Goal: Ask a question

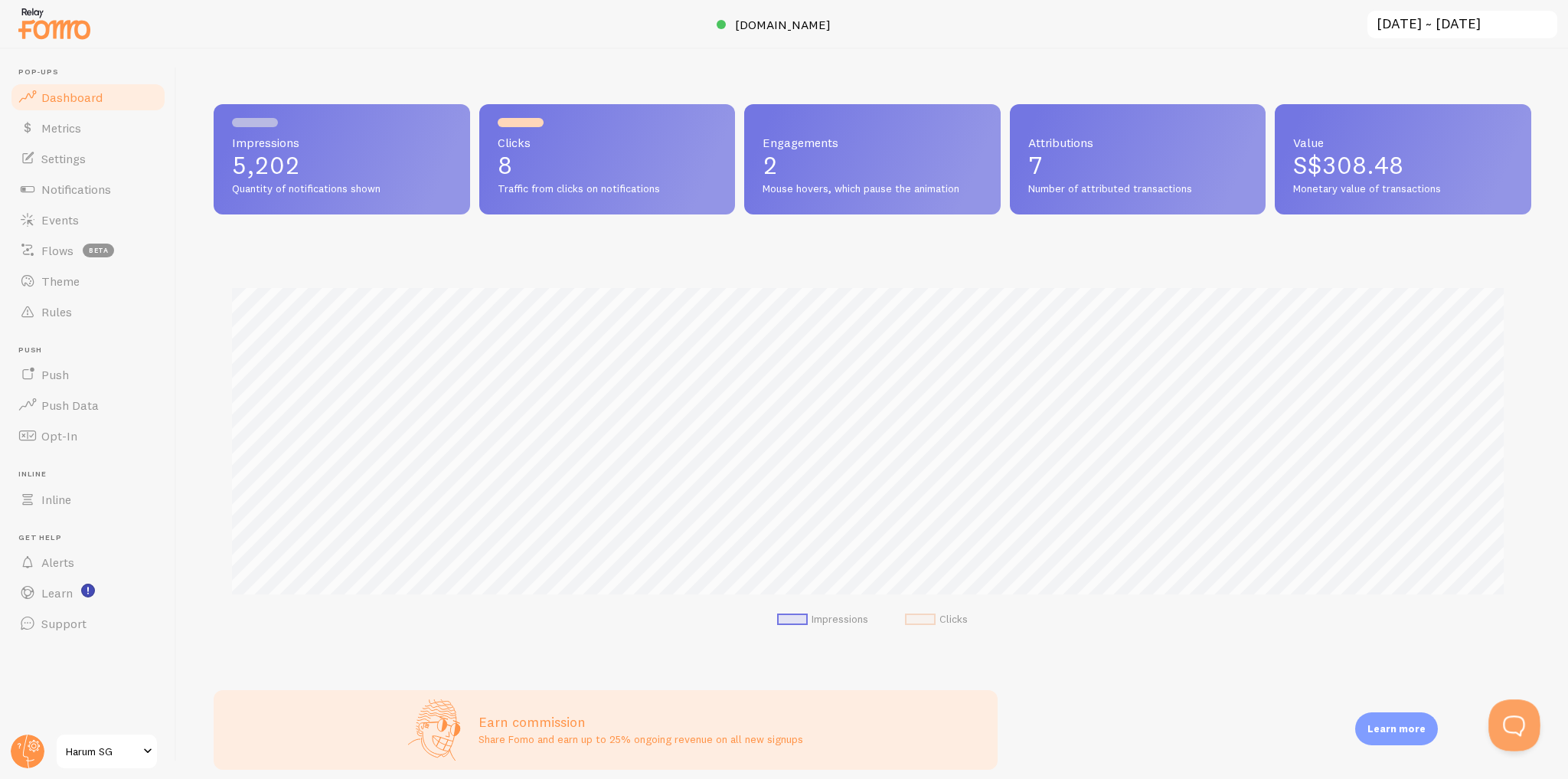
click at [1510, 721] on button "Open Beacon popover" at bounding box center [1512, 723] width 46 height 46
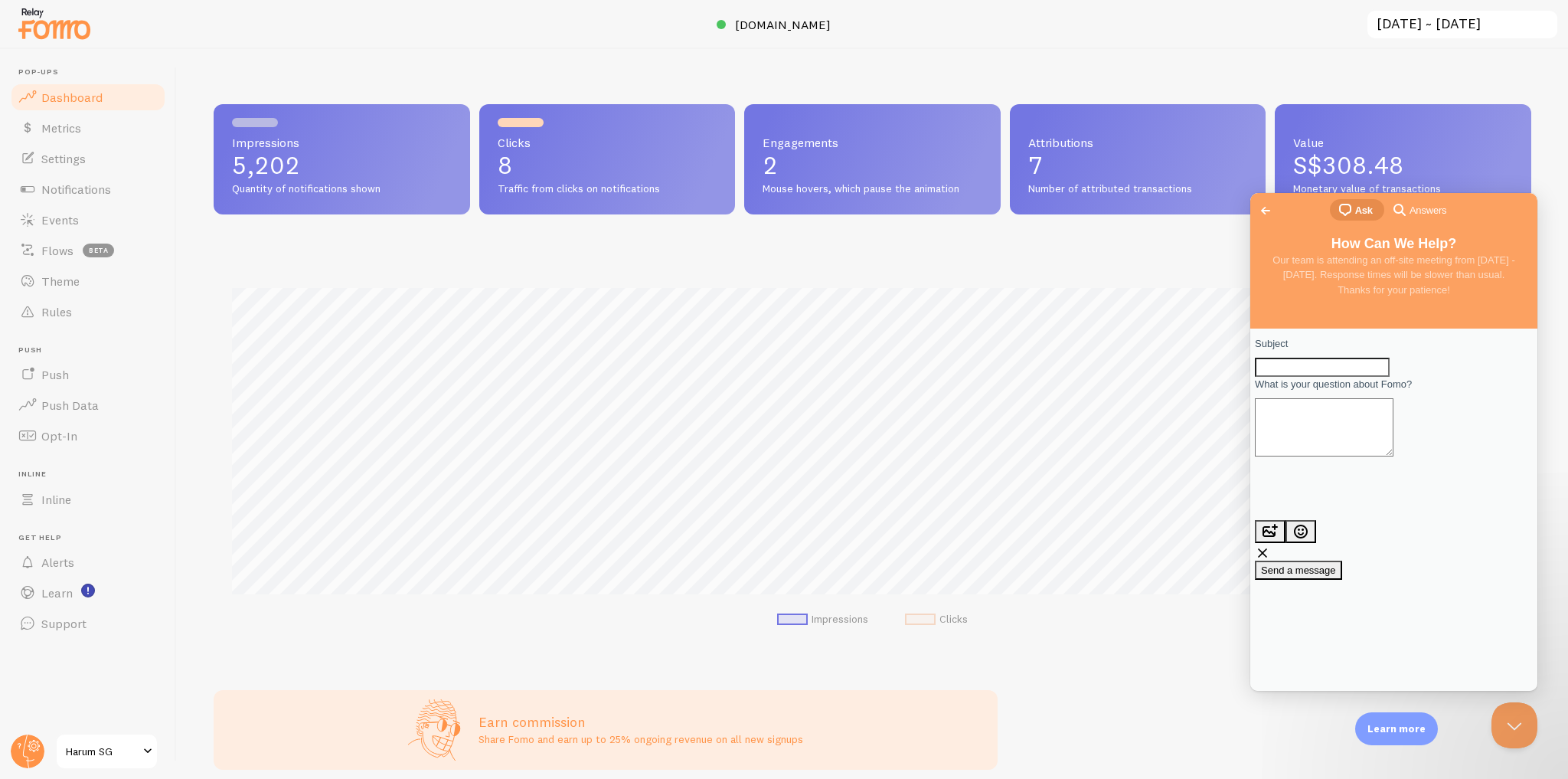
click at [1269, 206] on span "Go back" at bounding box center [1266, 210] width 18 height 18
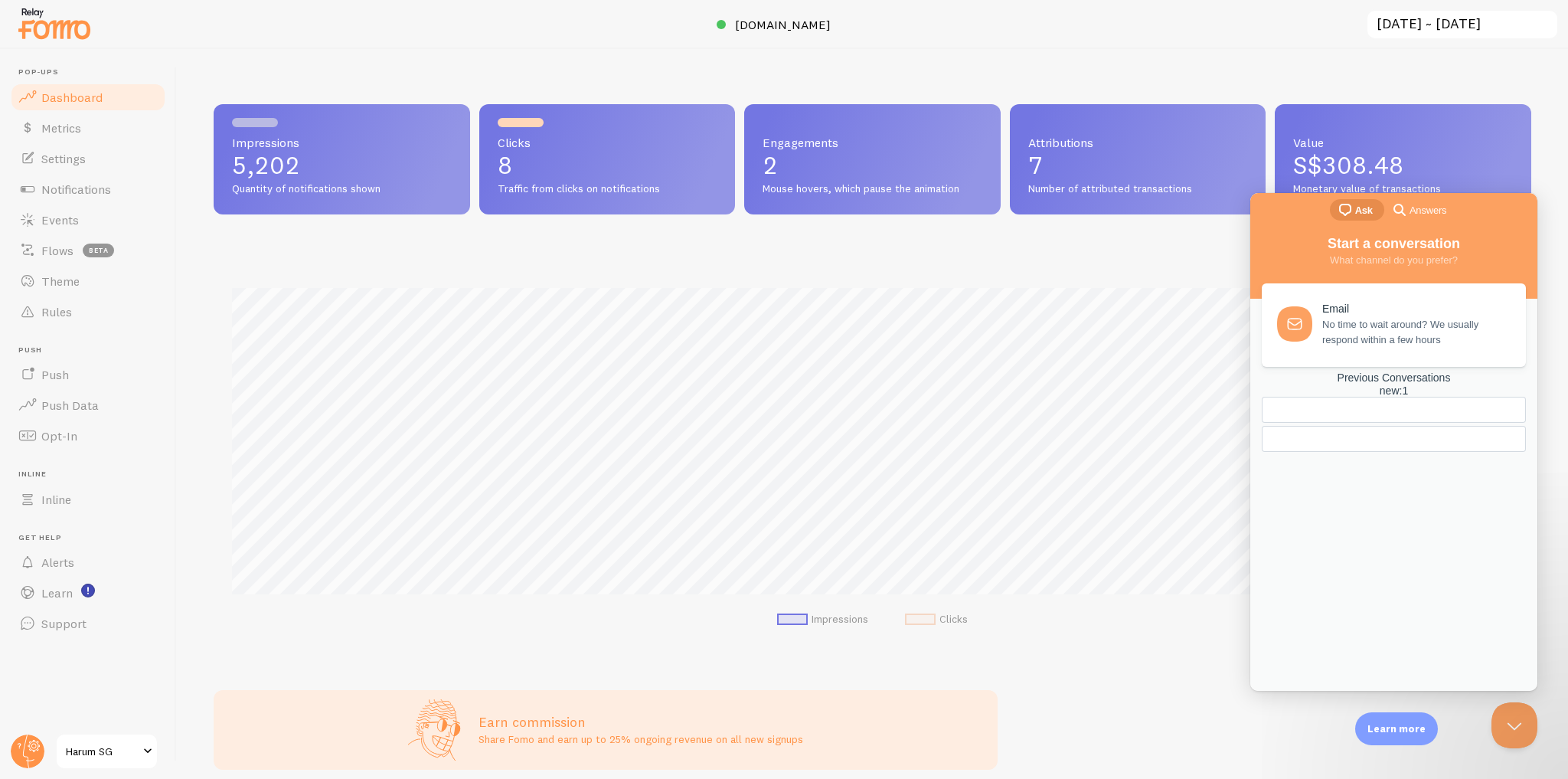
click at [1387, 397] on div "Previous Conversations new : 1" at bounding box center [1393, 384] width 264 height 26
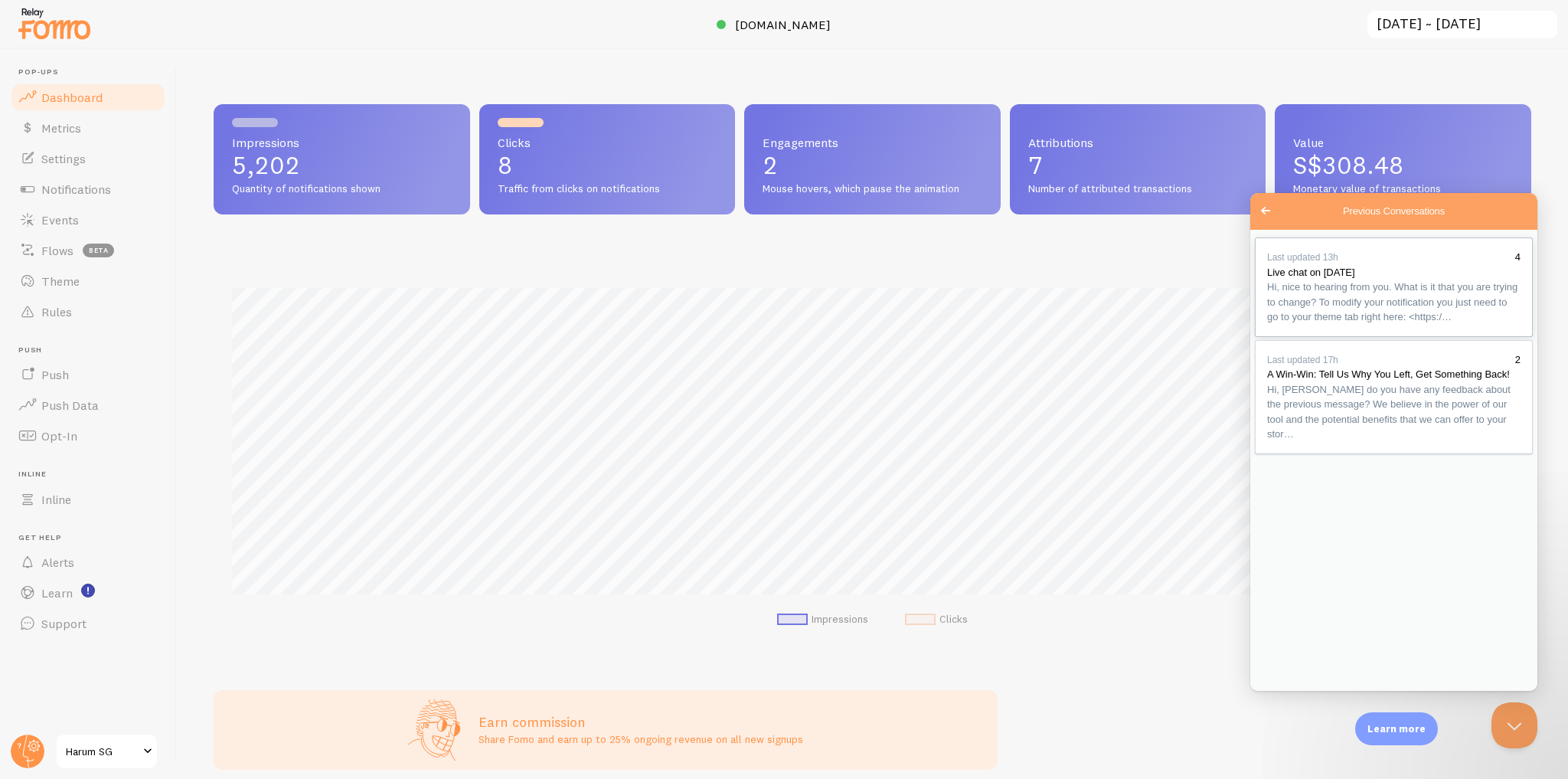
click at [1417, 325] on div "Previous Conversations" at bounding box center [1394, 325] width 253 height 0
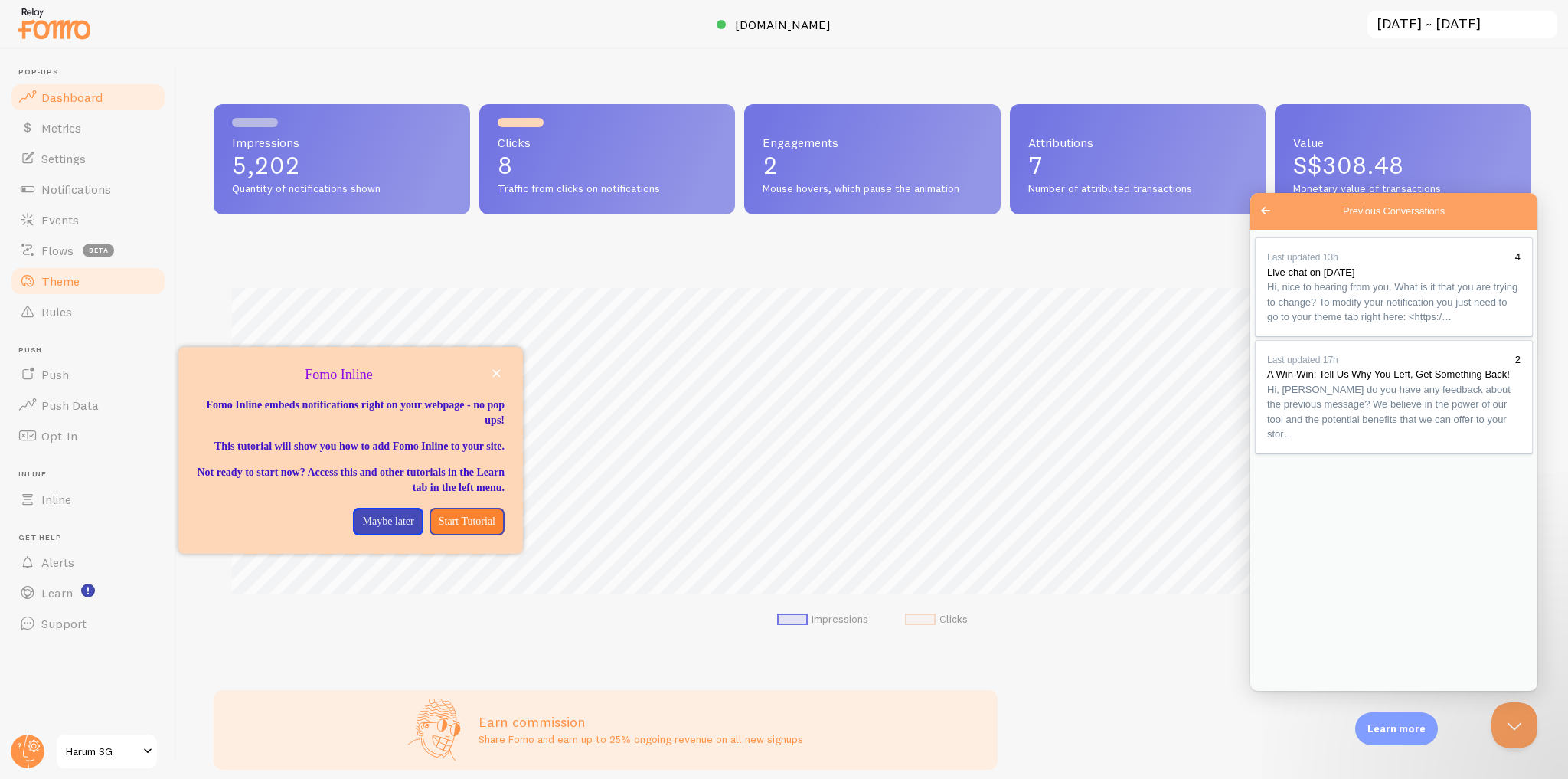
click at [91, 289] on link "Theme" at bounding box center [88, 281] width 158 height 31
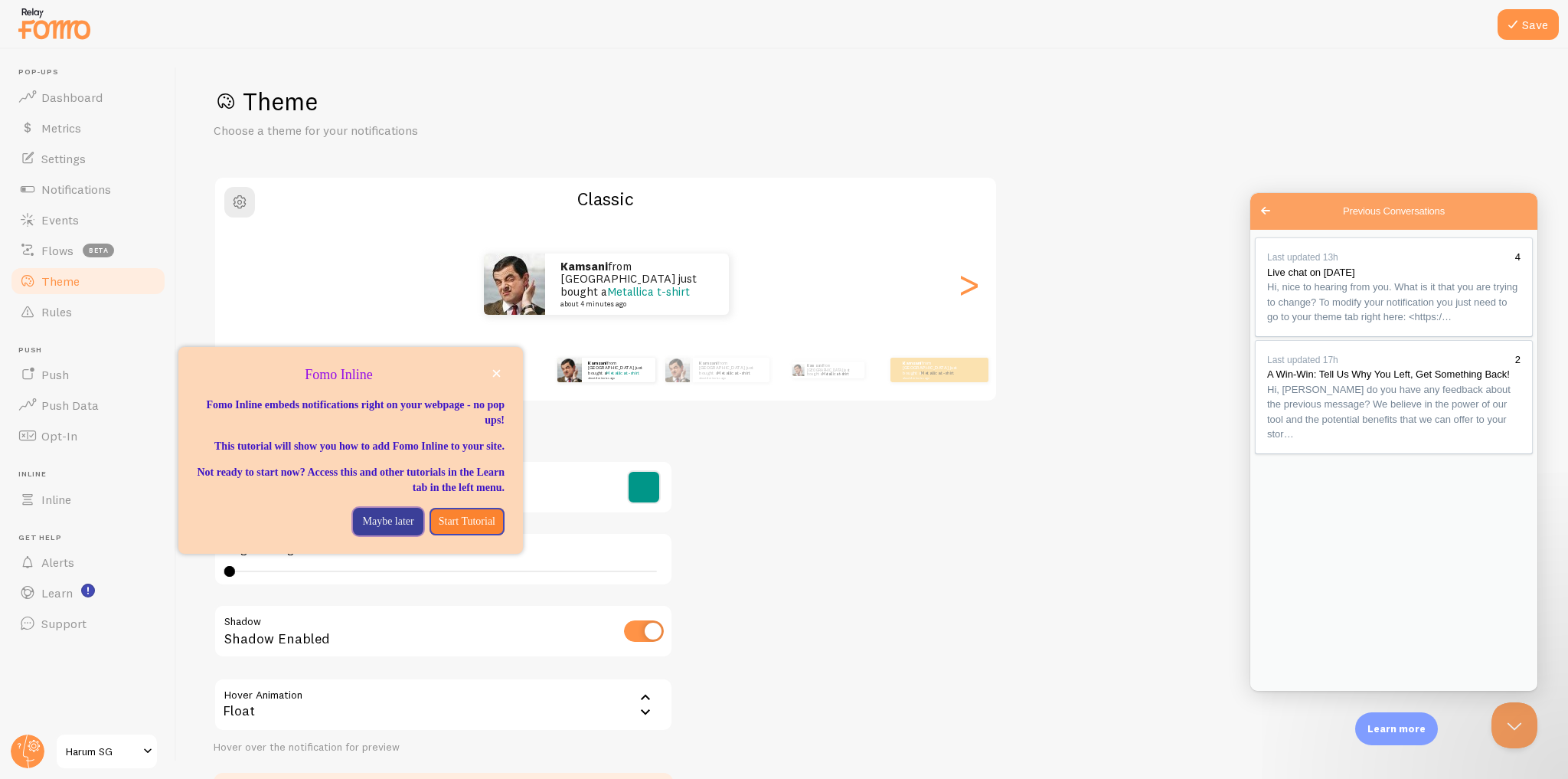
click at [371, 529] on p "Maybe later" at bounding box center [388, 522] width 51 height 16
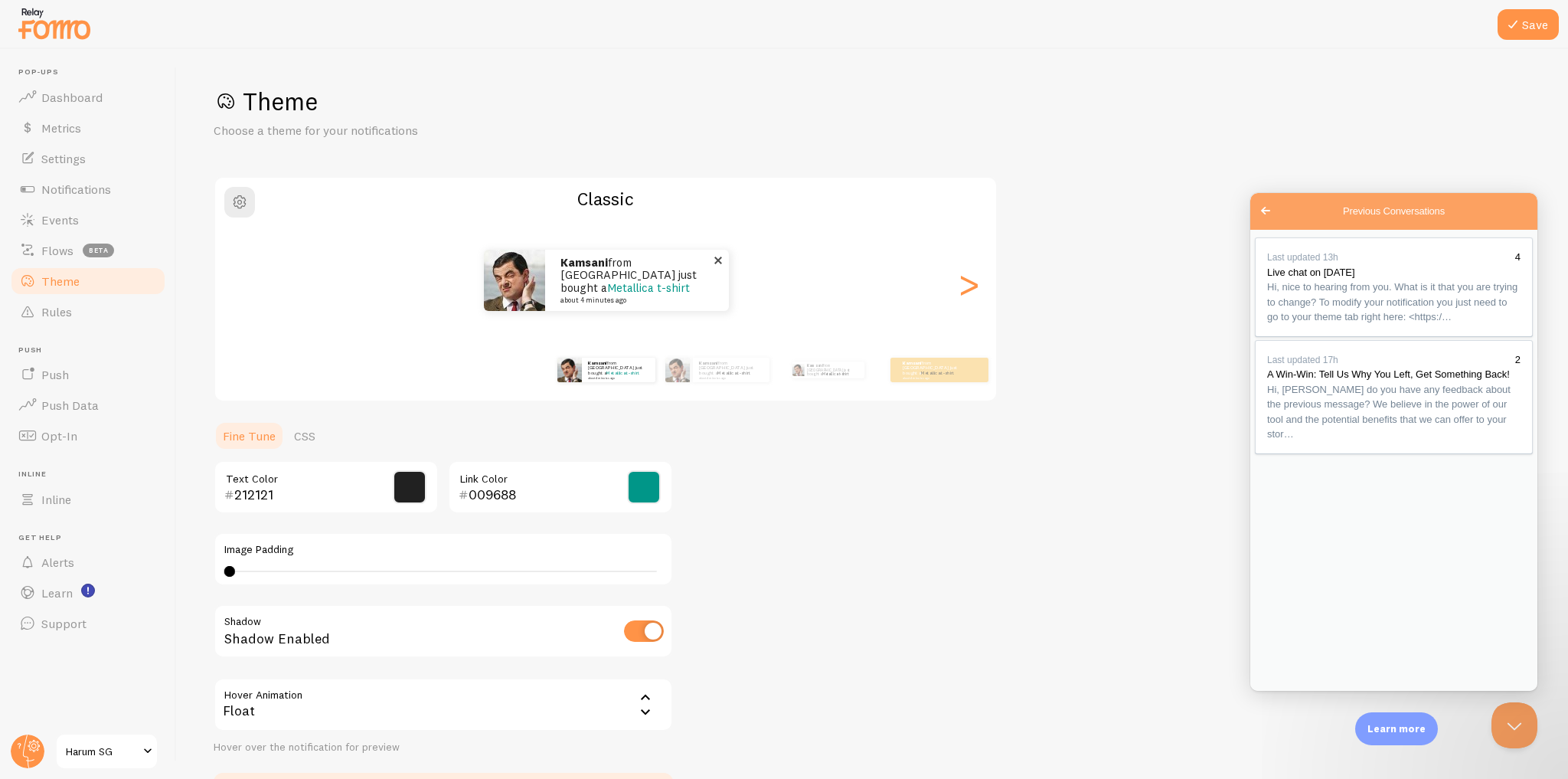
click at [646, 296] on small "about 4 minutes ago" at bounding box center [635, 300] width 149 height 7
click at [309, 432] on link "CSS" at bounding box center [304, 435] width 40 height 31
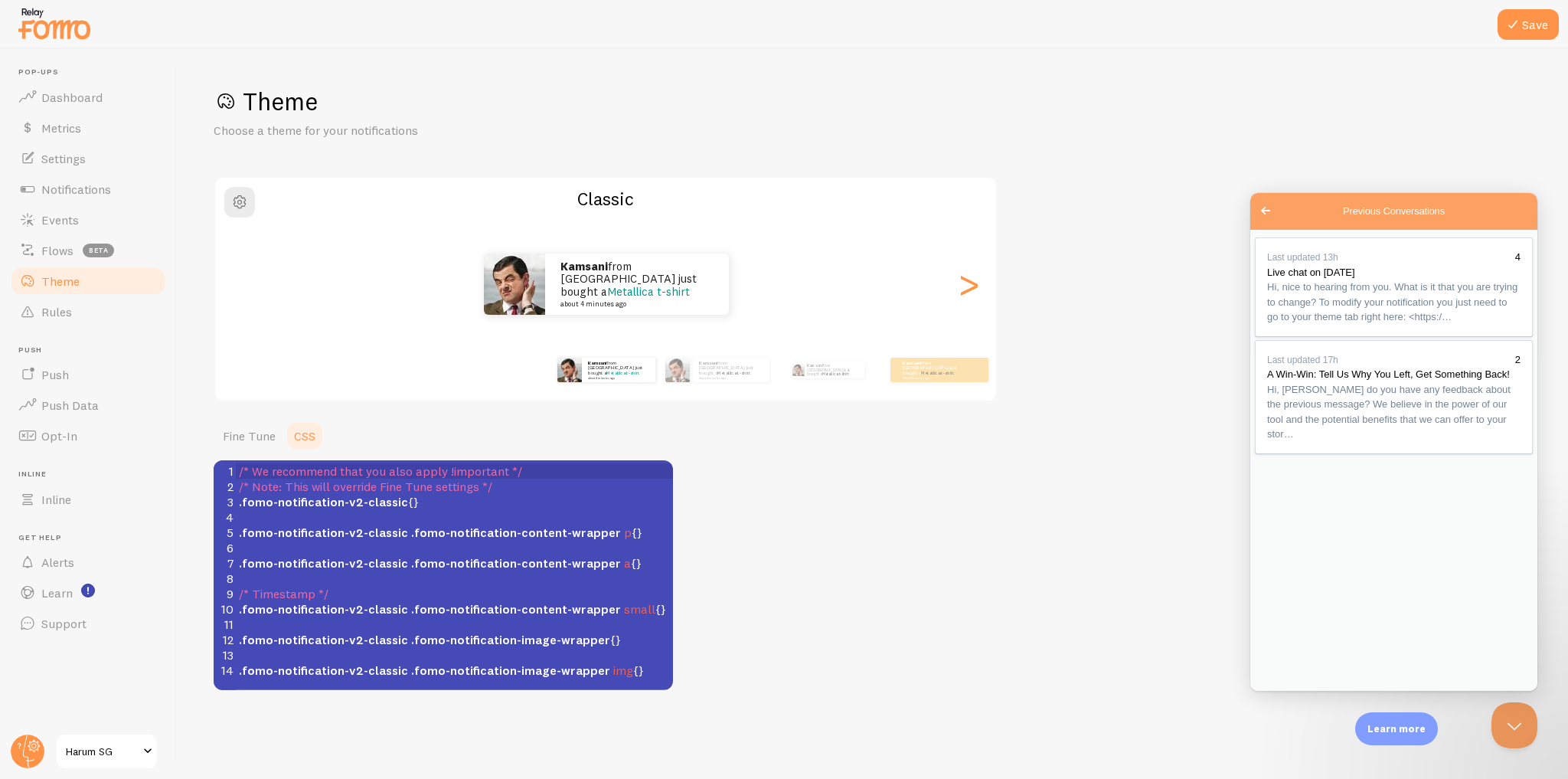
scroll to position [6, 0]
click at [621, 530] on span ".fomo-notification-v2-classic .fomo-notification-content-wrapper p {}" at bounding box center [441, 532] width 404 height 16
type textarea "I"
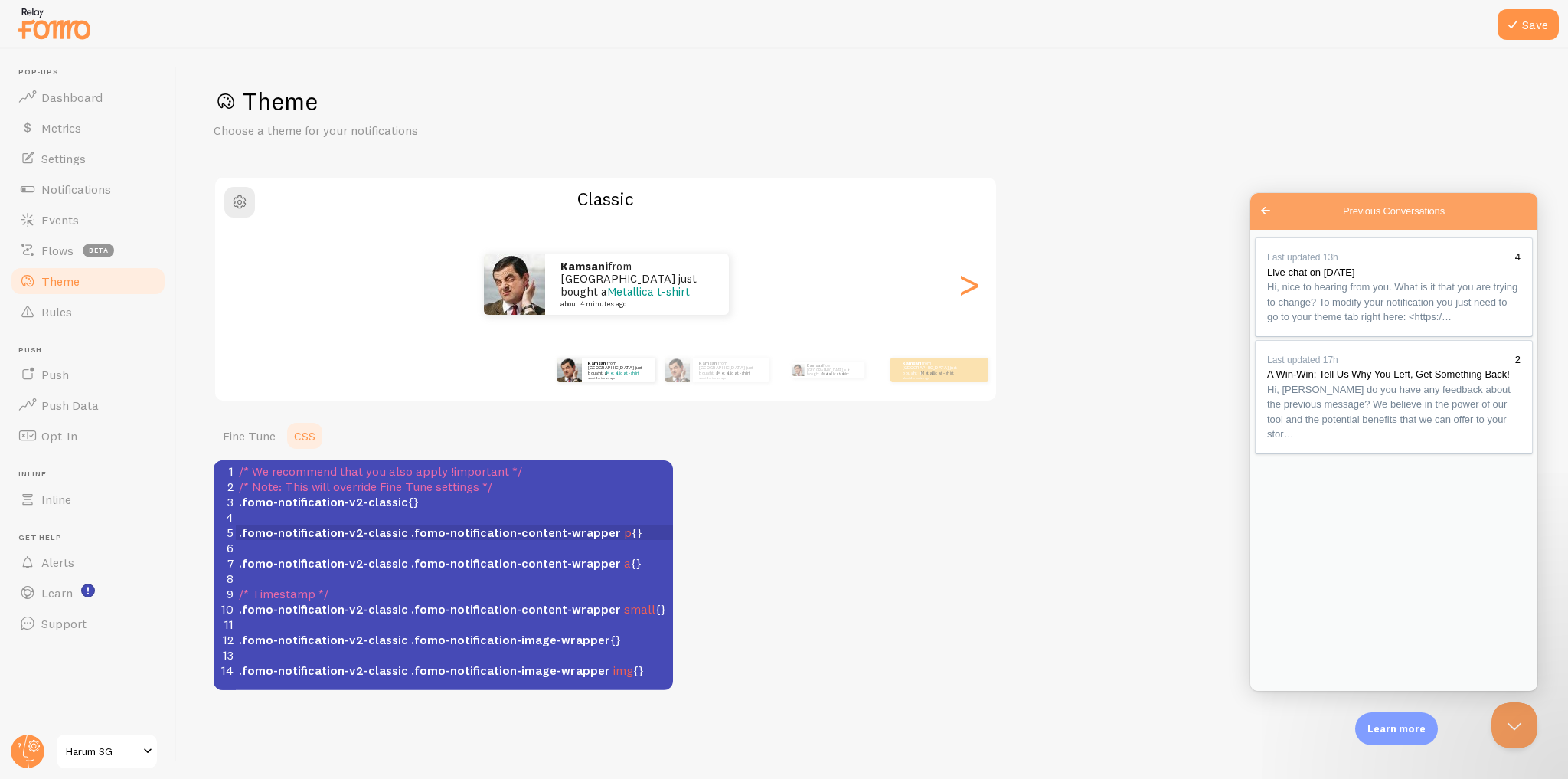
type textarea "i want to change the background color"
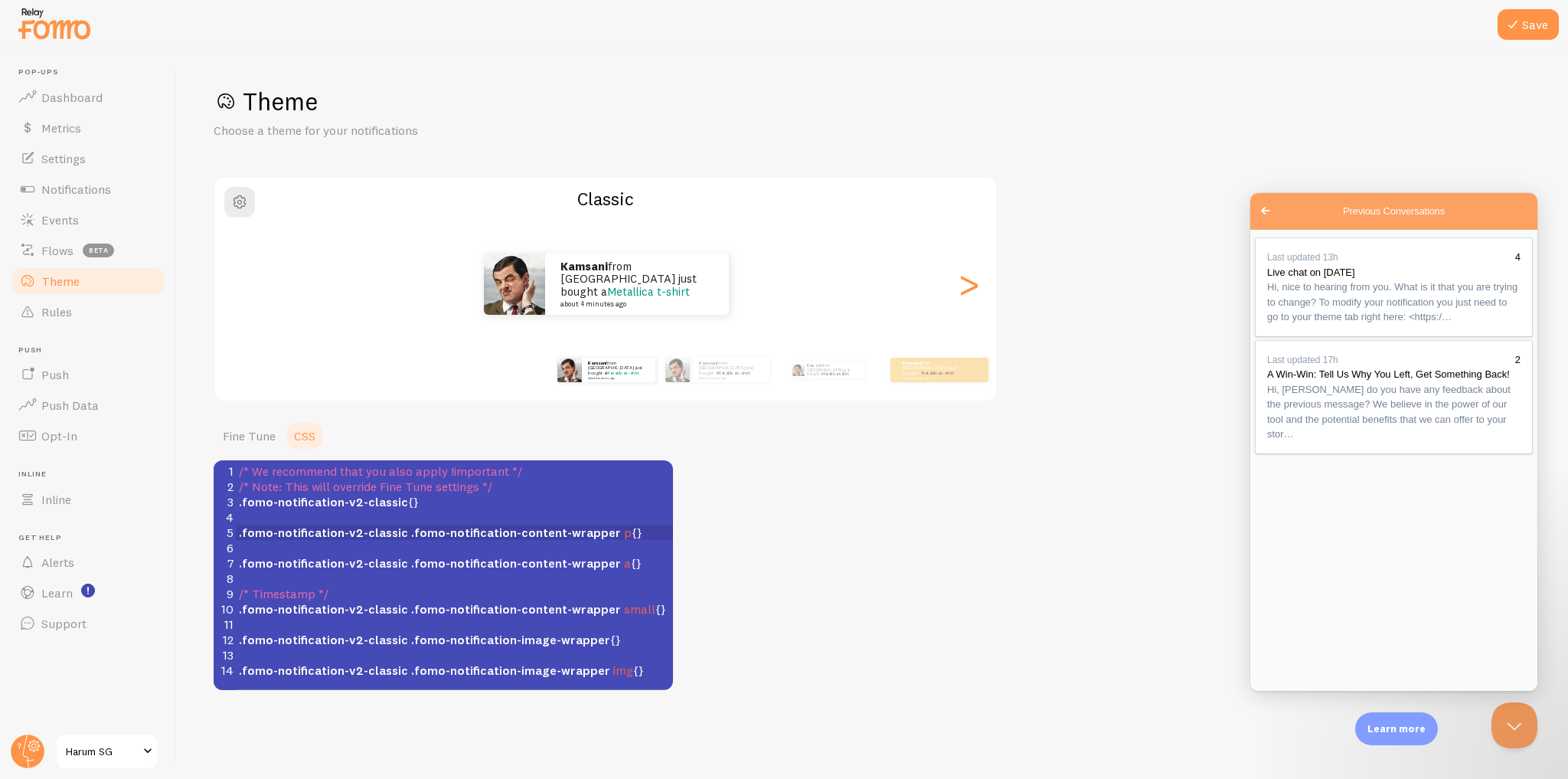
type textarea "for classic theme"
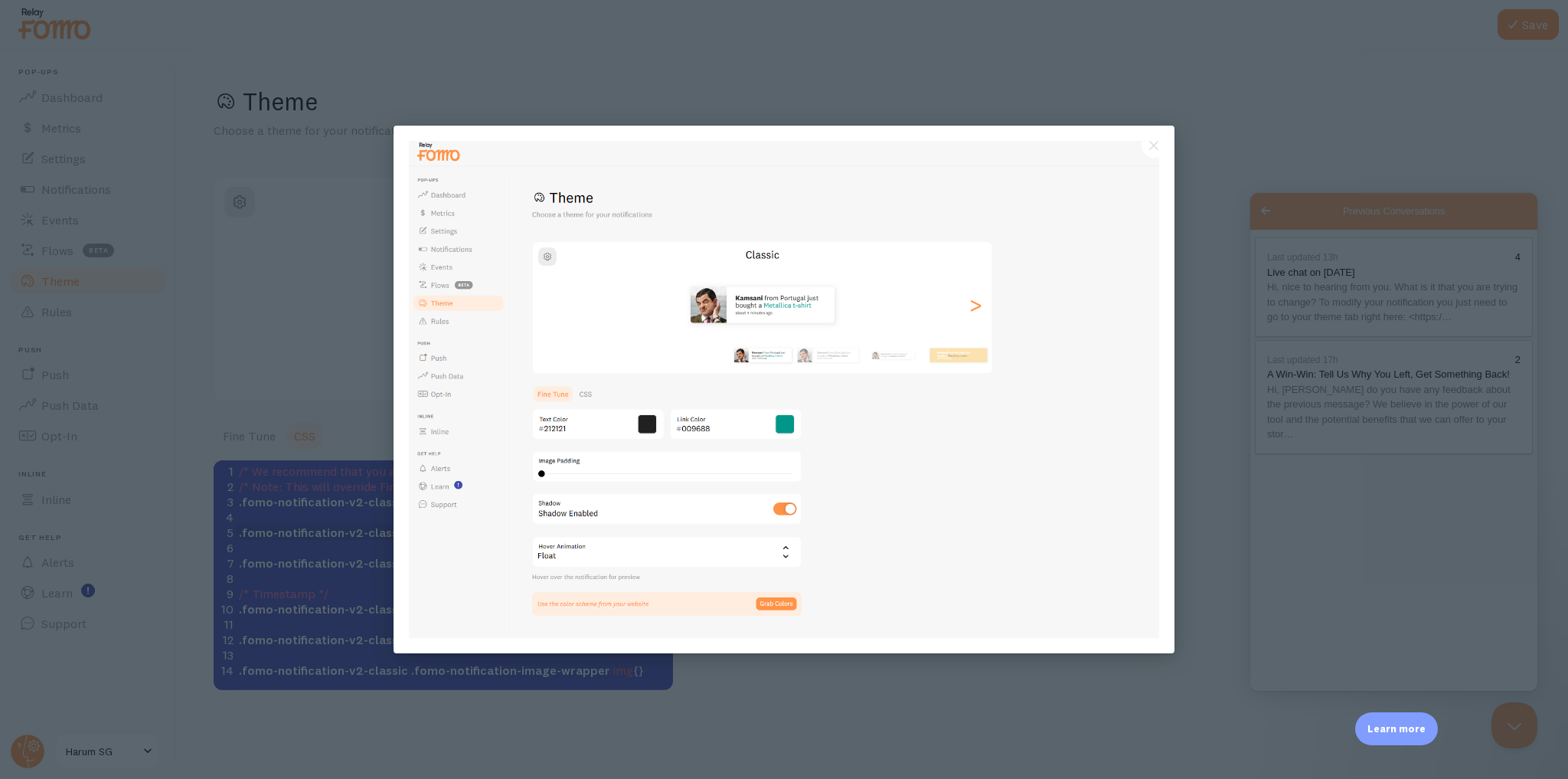
scroll to position [0, 0]
click at [1155, 148] on button "Close" at bounding box center [1154, 146] width 25 height 25
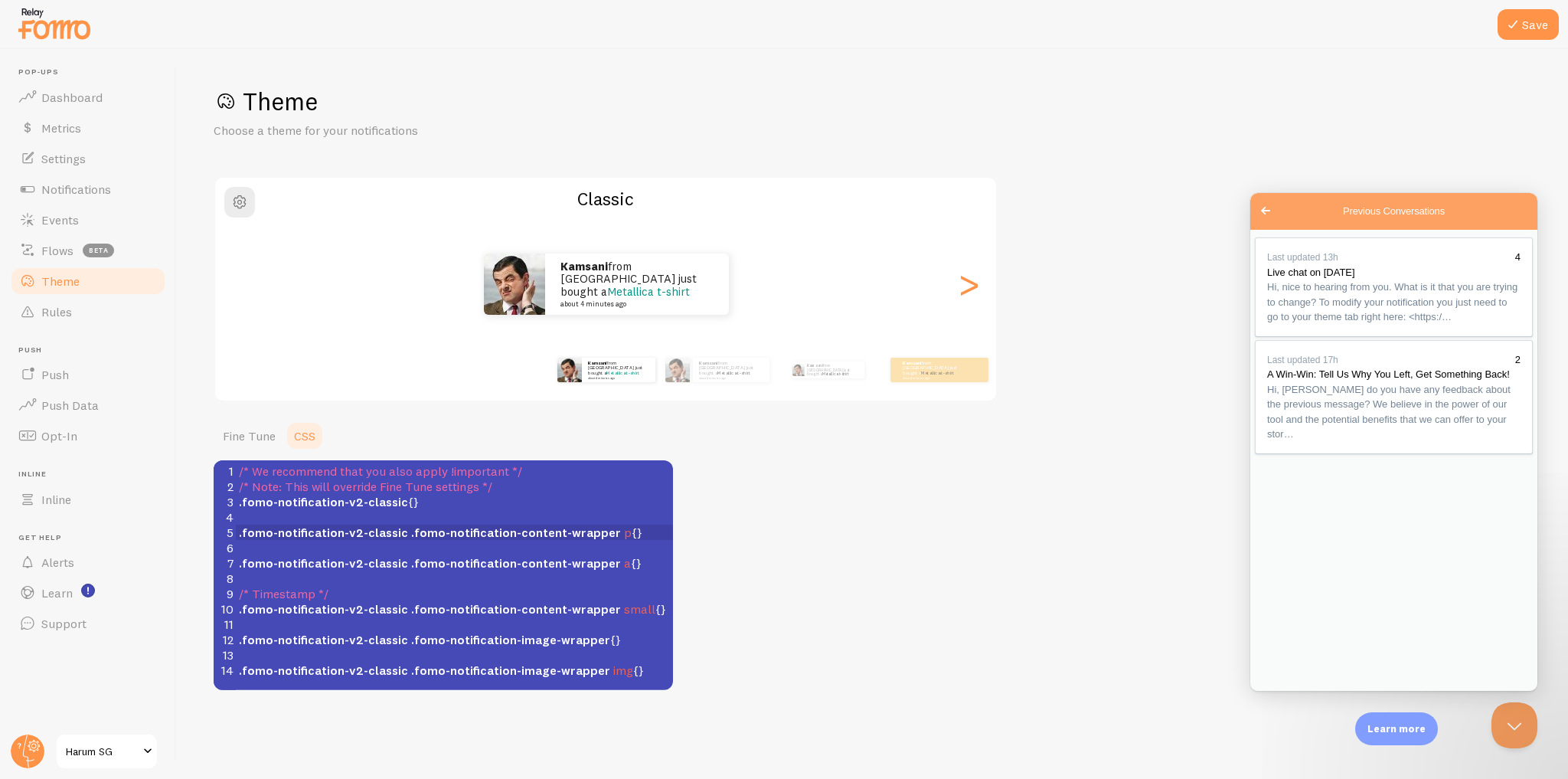
scroll to position [870, 0]
type textarea "classic theme unable to change the background color"
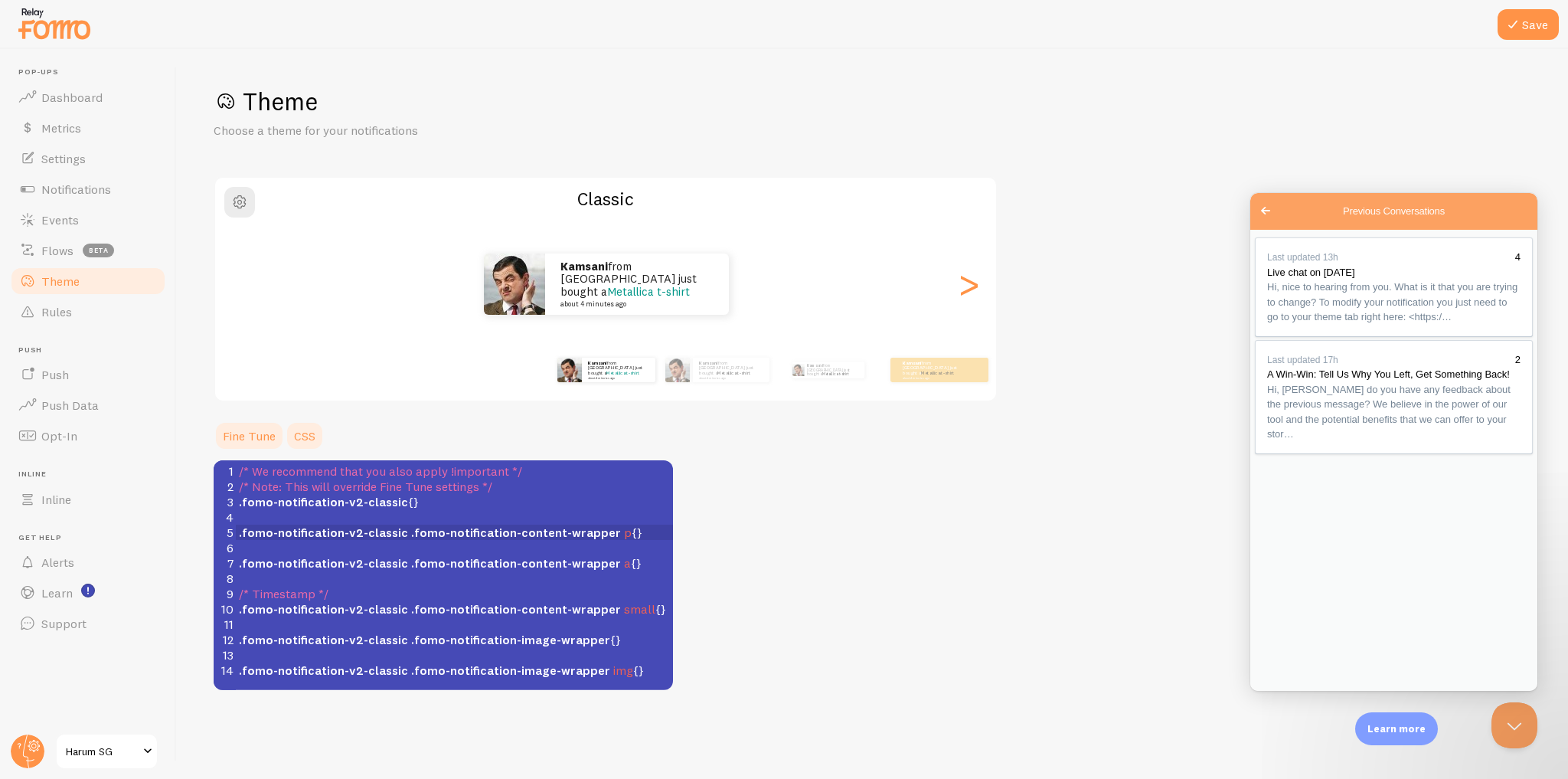
click at [276, 430] on link "Fine Tune" at bounding box center [249, 435] width 71 height 31
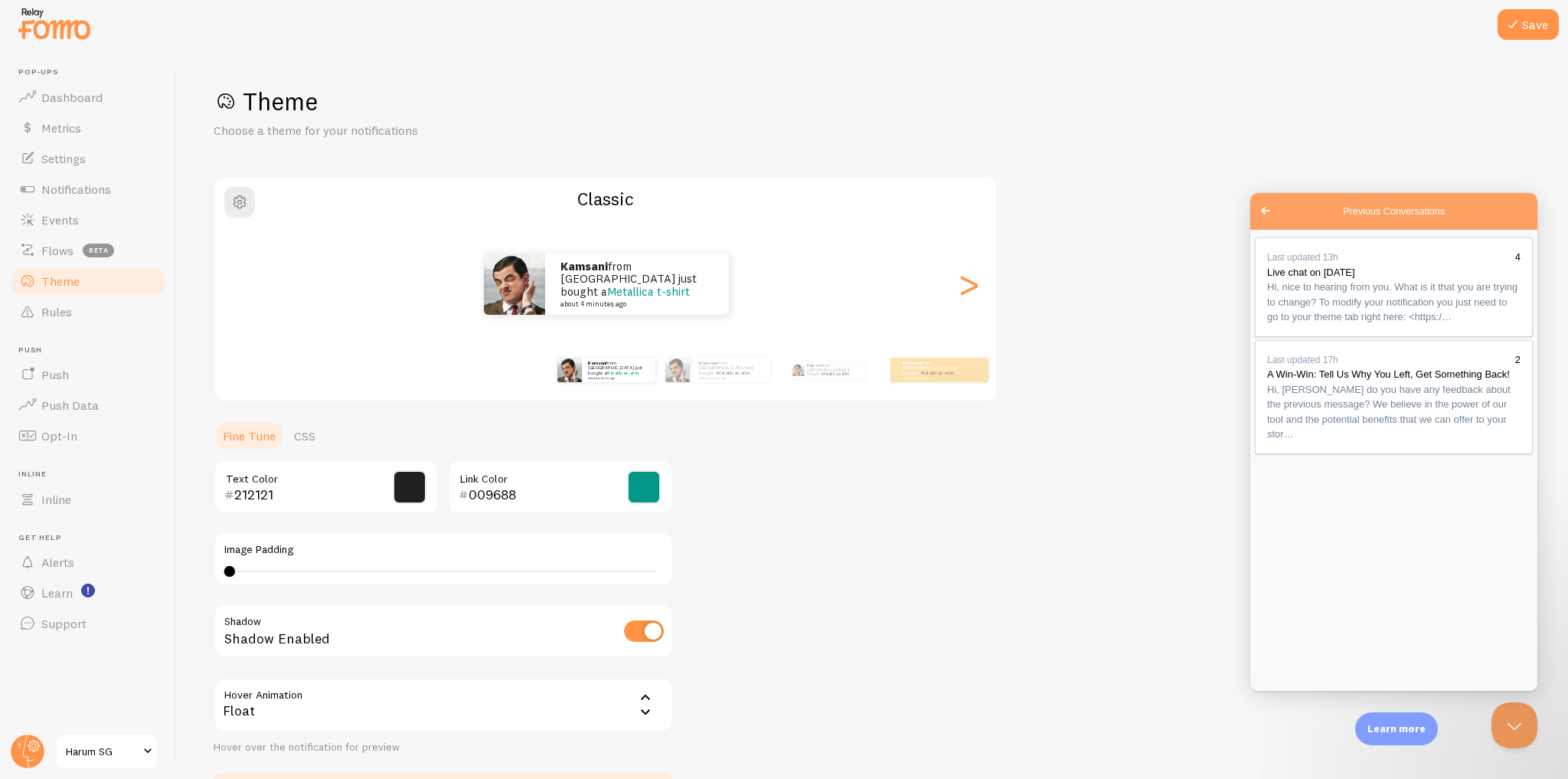
scroll to position [106, 0]
